Goal: Navigation & Orientation: Find specific page/section

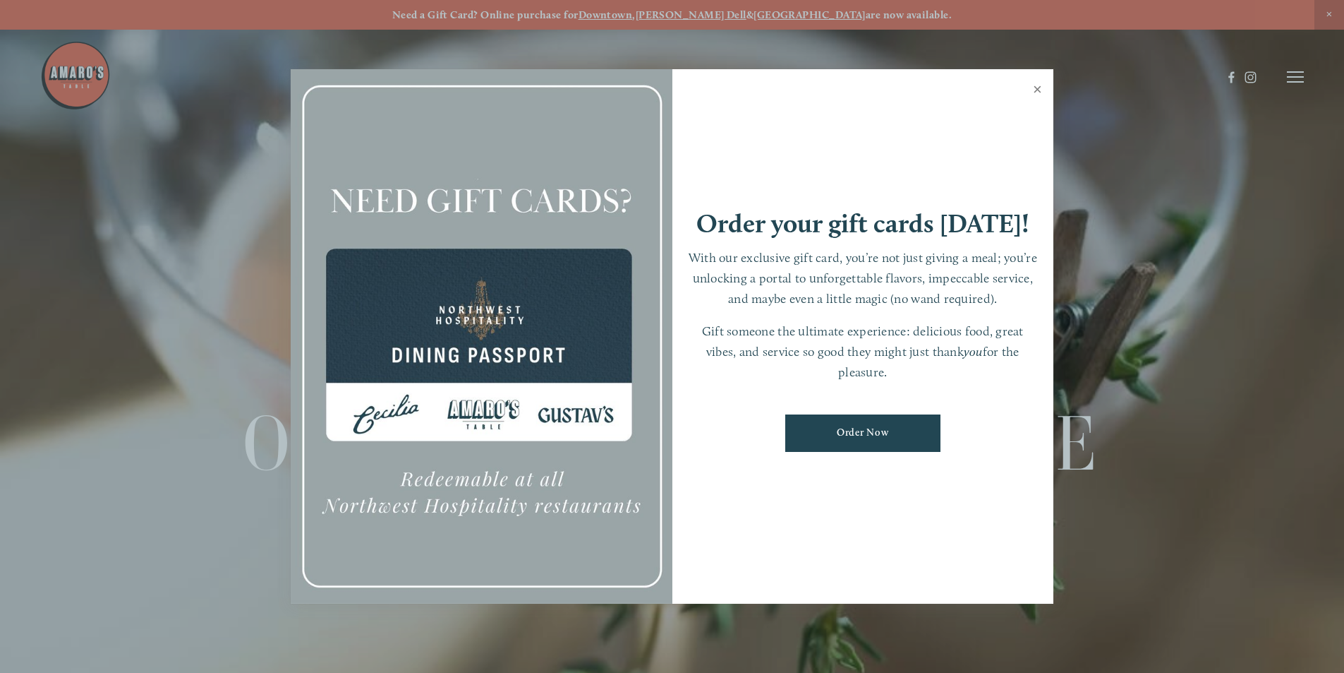
click at [1039, 85] on link "Close" at bounding box center [1038, 91] width 28 height 40
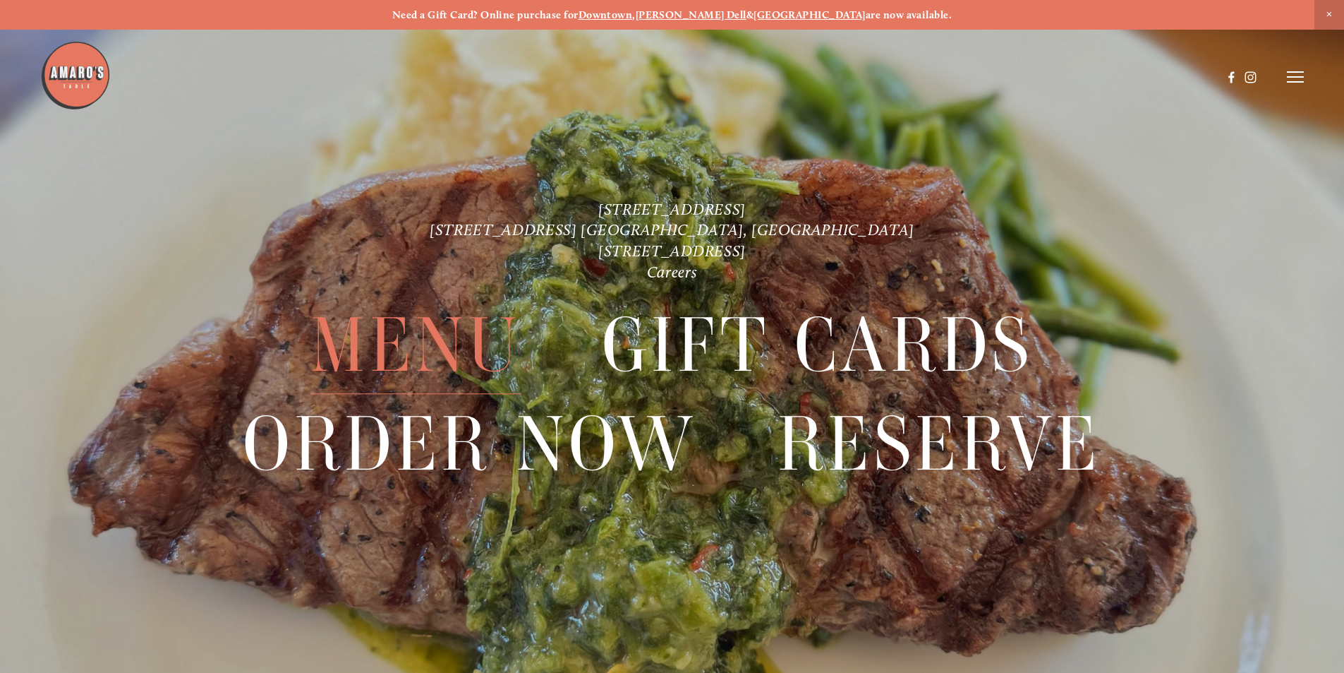
click at [460, 336] on span "Menu" at bounding box center [416, 345] width 210 height 97
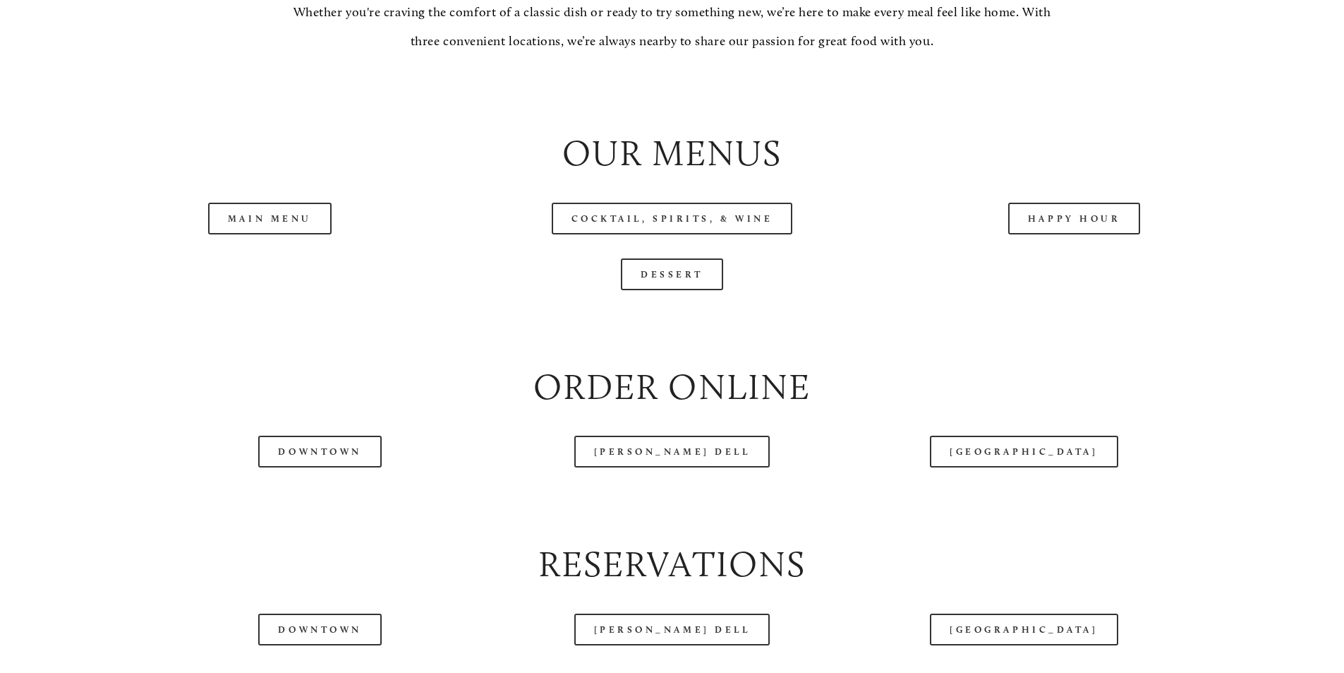
scroll to position [1553, 0]
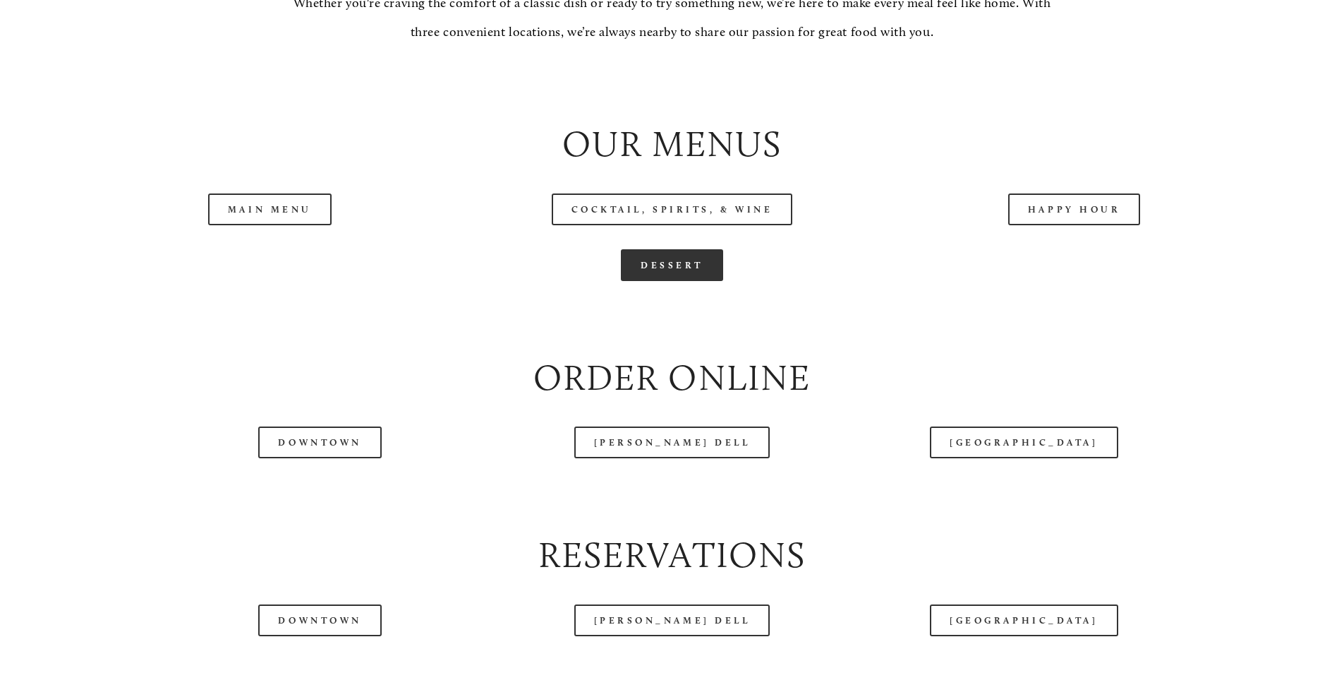
click at [661, 281] on link "Dessert" at bounding box center [672, 265] width 102 height 32
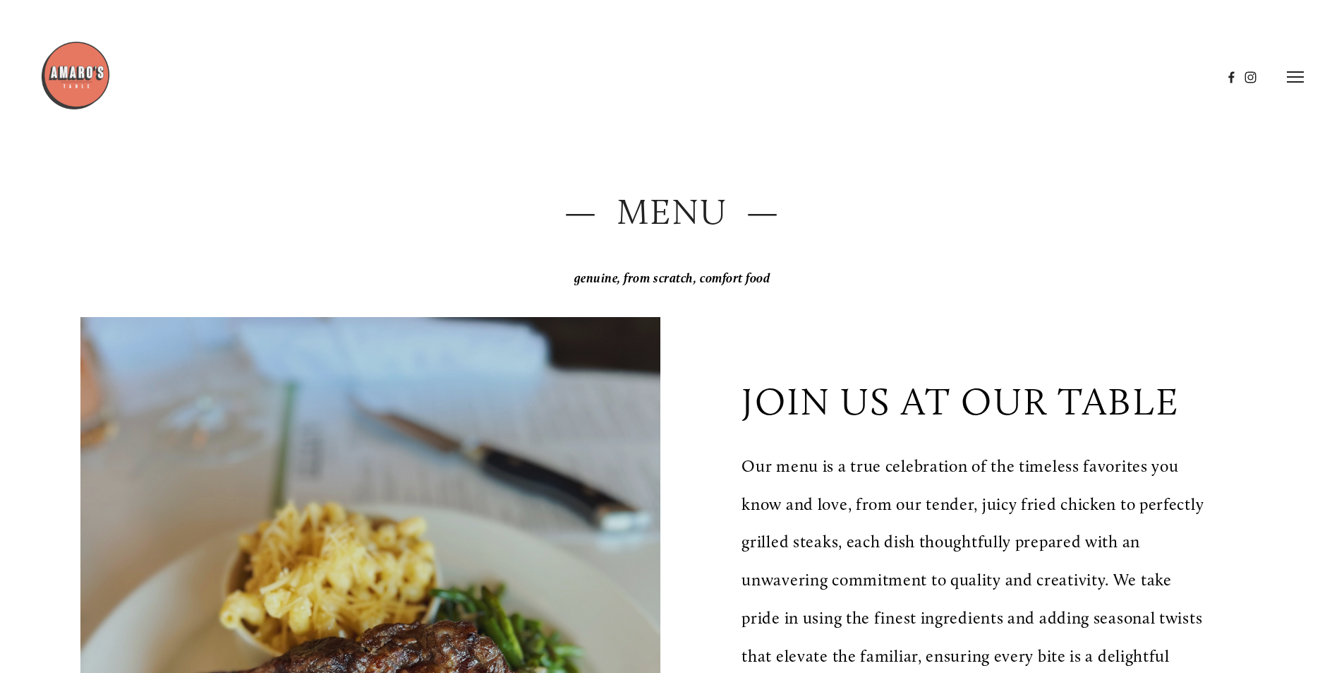
scroll to position [0, 0]
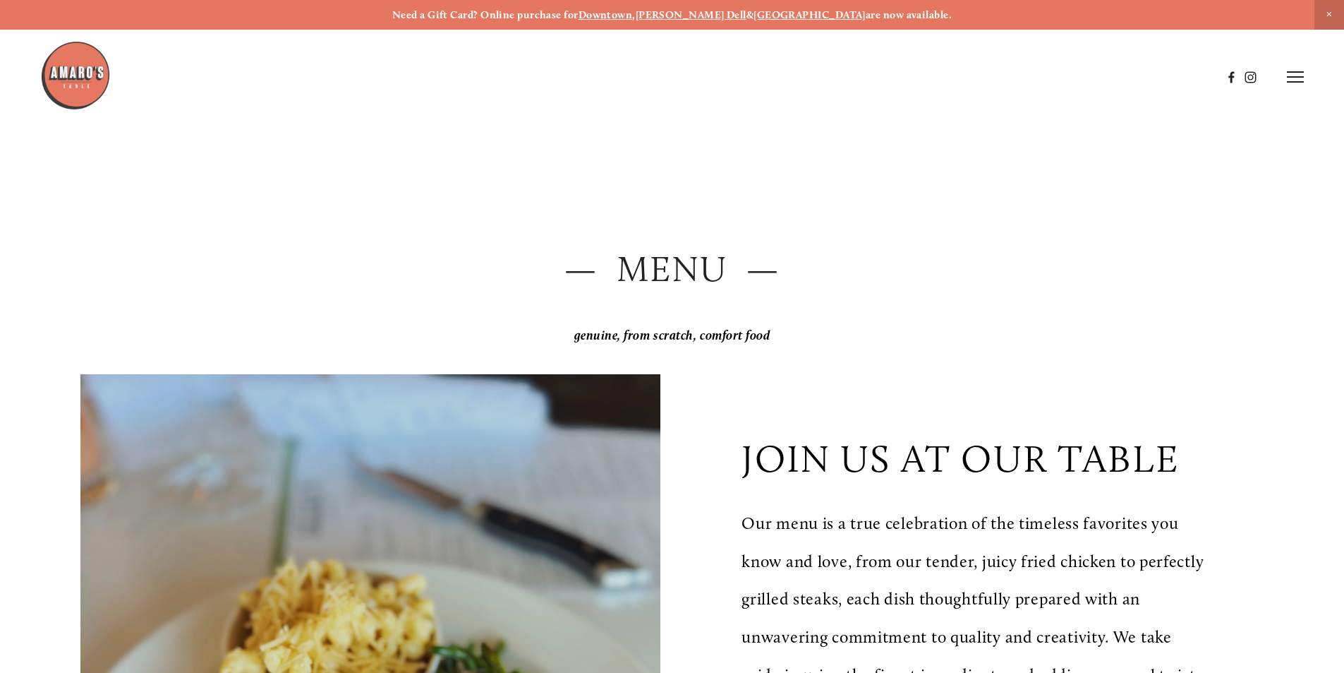
click at [1299, 82] on line at bounding box center [1295, 82] width 17 height 0
click at [1289, 78] on icon at bounding box center [1293, 77] width 13 height 13
click at [1289, 78] on icon at bounding box center [1295, 77] width 17 height 13
click at [82, 67] on img at bounding box center [75, 75] width 71 height 71
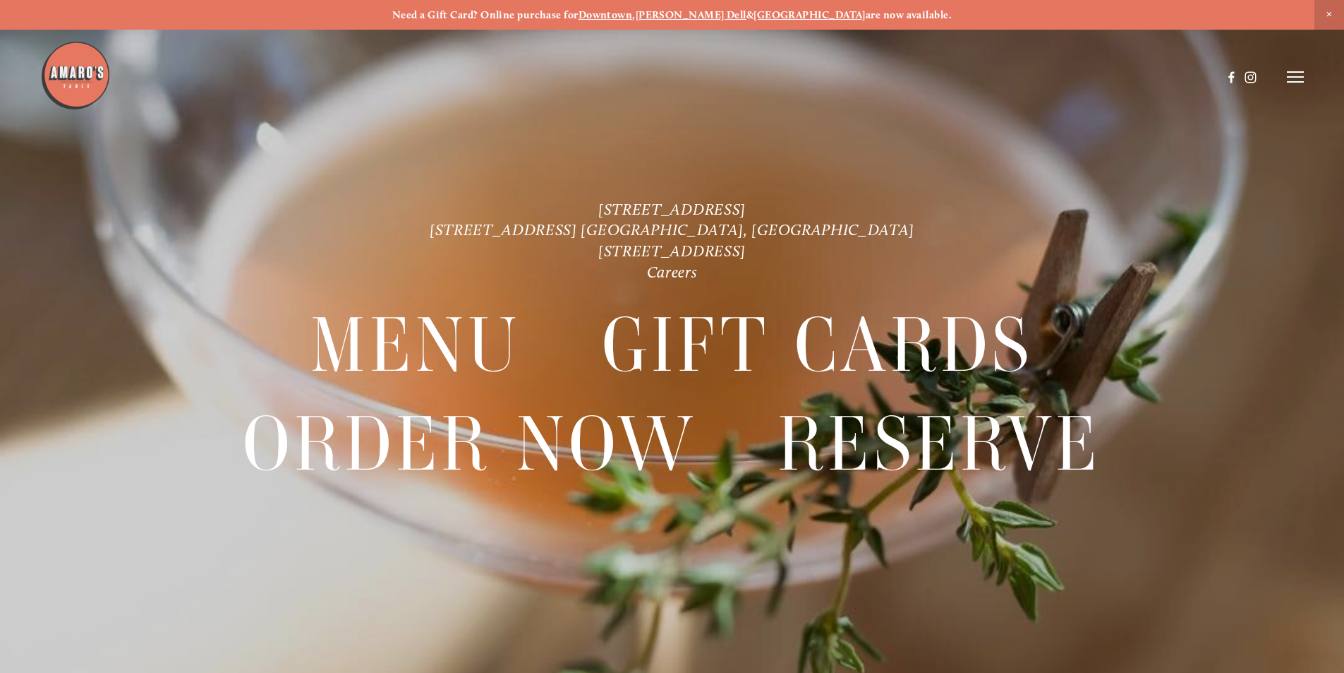
click at [1290, 72] on line at bounding box center [1295, 72] width 17 height 0
click at [1290, 73] on icon at bounding box center [1293, 77] width 13 height 13
click at [1313, 7] on div "Need a Gift Card? Online purchase for Downtown , [PERSON_NAME][GEOGRAPHIC_DATA]…" at bounding box center [672, 15] width 1344 height 30
click at [1324, 14] on span "Close Announcement" at bounding box center [1330, 15] width 30 height 30
